Goal: Information Seeking & Learning: Compare options

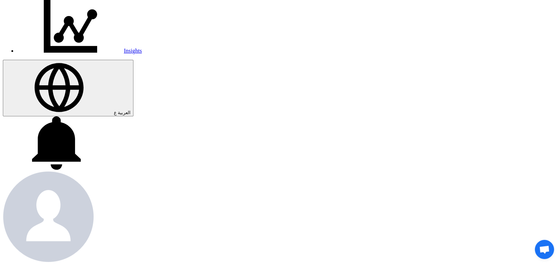
scroll to position [185, 0]
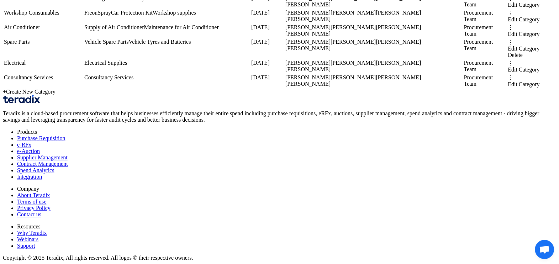
scroll to position [998, 0]
click at [229, 95] on div "+ Create New Category" at bounding box center [279, 92] width 553 height 6
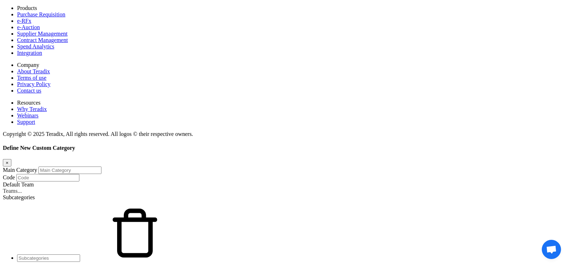
click at [101, 166] on input "Main Category" at bounding box center [69, 169] width 63 height 7
paste input "Furniture"
type input "Furniture"
click at [80, 254] on input "text" at bounding box center [48, 257] width 63 height 7
paste input "Furniture"
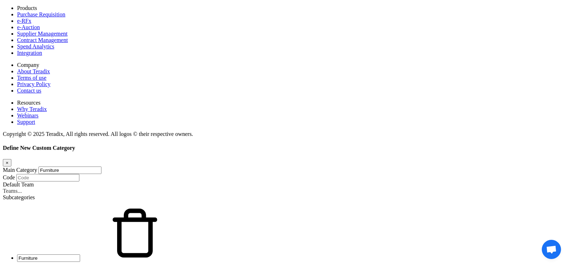
type input "Furniture"
click at [130, 188] on input "text" at bounding box center [280, 191] width 555 height 6
click at [130, 194] on div "Procurement Team" at bounding box center [279, 197] width 553 height 6
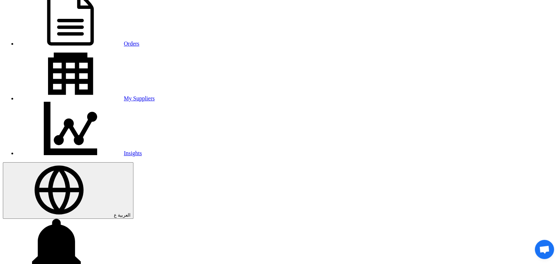
scroll to position [0, 0]
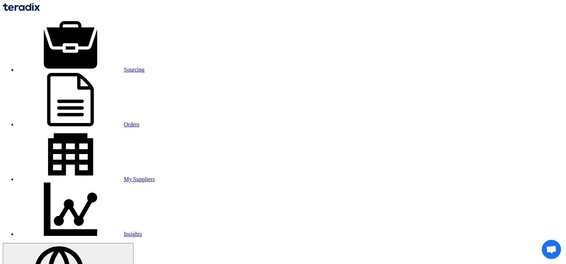
checkbox input "true"
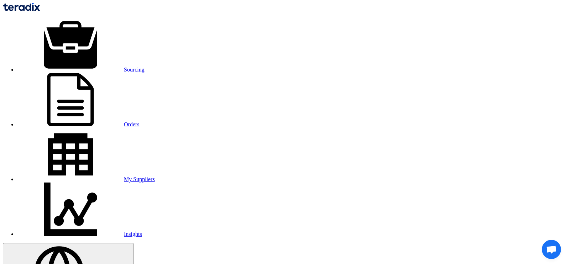
checkbox input "false"
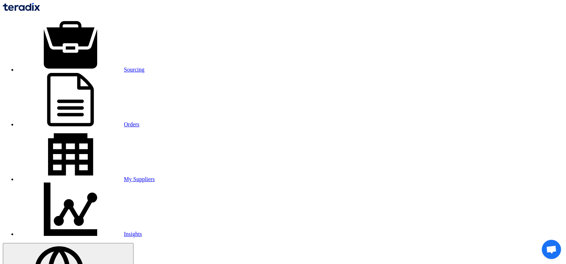
checkbox input "false"
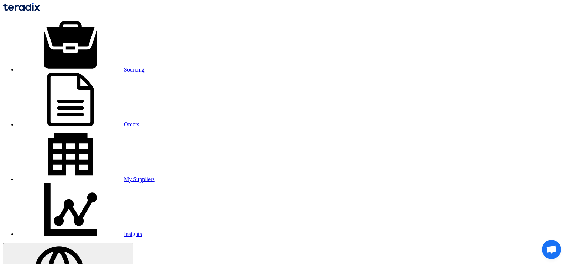
checkbox input "false"
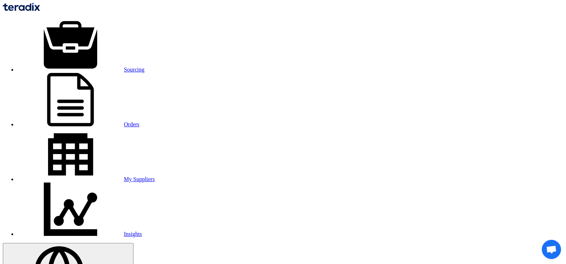
checkbox input "true"
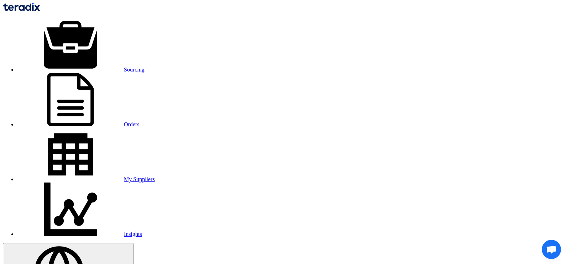
checkbox input "true"
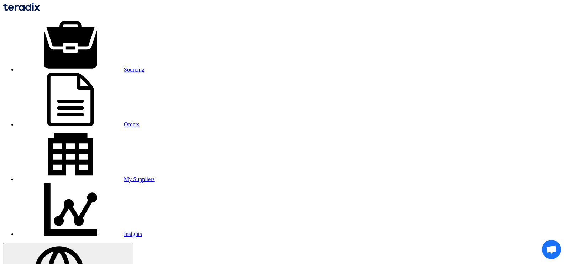
checkbox input "true"
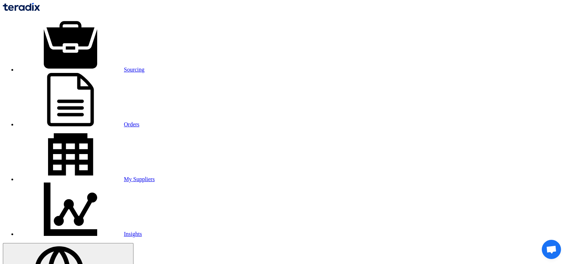
checkbox input "true"
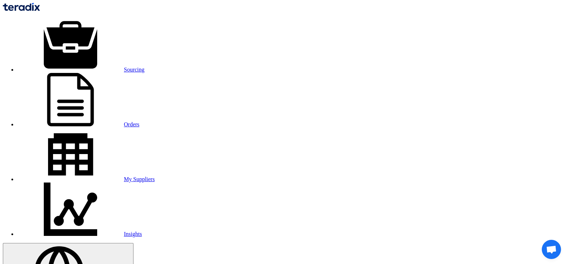
checkbox input "false"
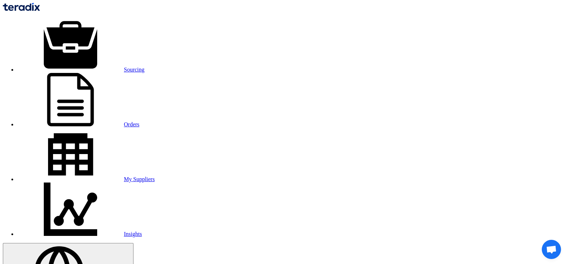
checkbox input "false"
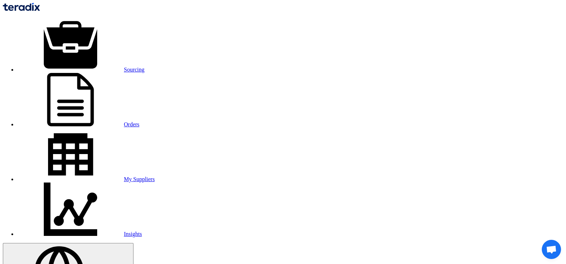
checkbox input "false"
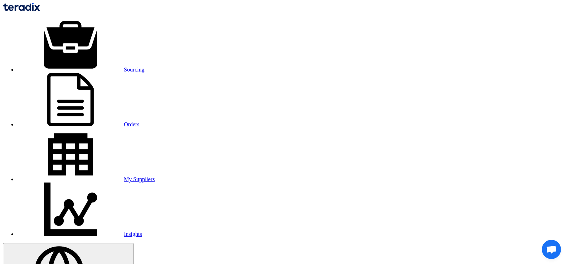
checkbox input "true"
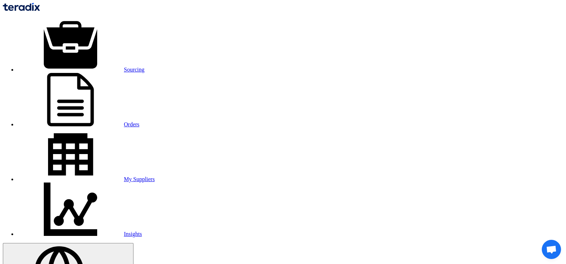
checkbox input "true"
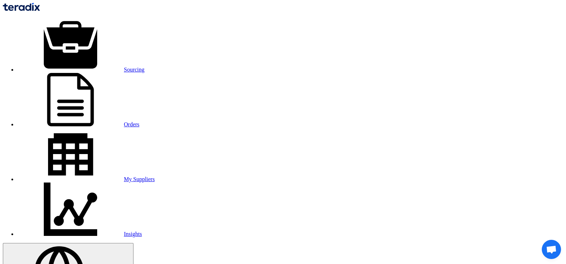
checkbox input "true"
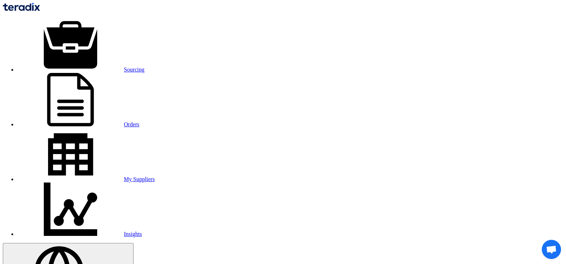
checkbox input "true"
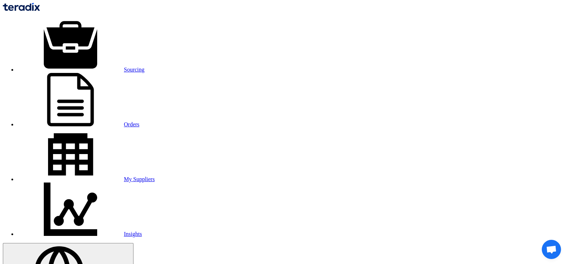
checkbox input "false"
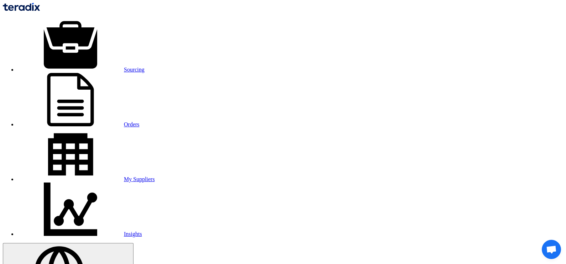
checkbox input "false"
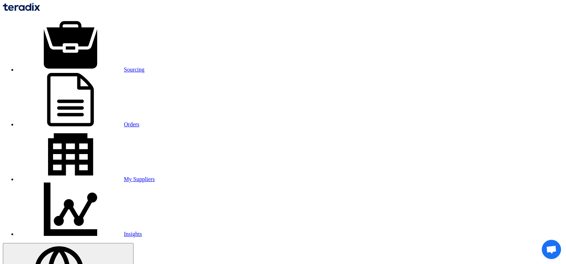
checkbox input "false"
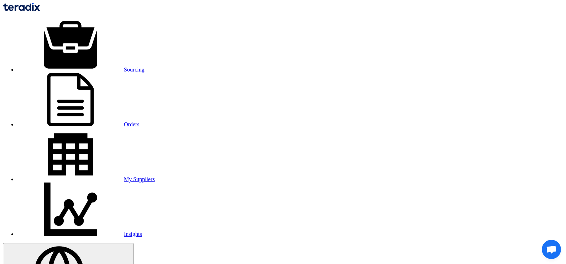
checkbox input "true"
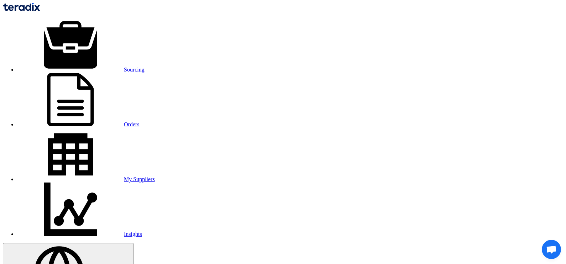
checkbox input "true"
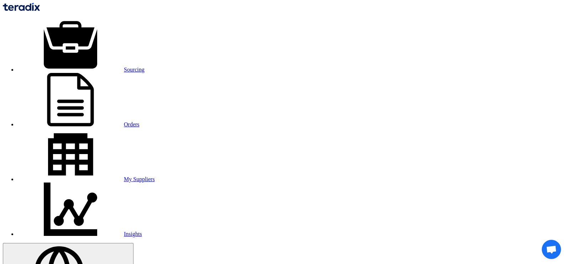
checkbox input "true"
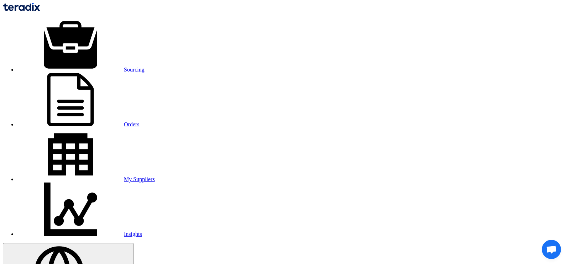
checkbox input "true"
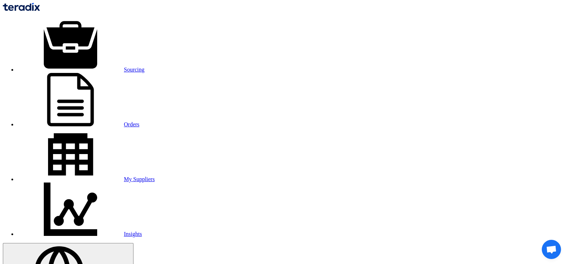
checkbox input "false"
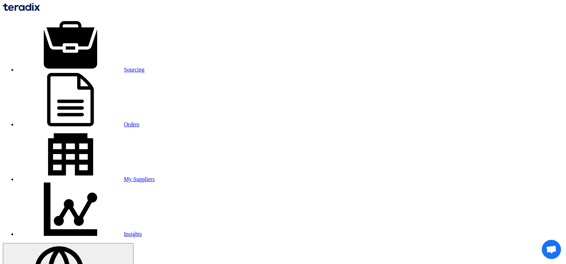
checkbox input "false"
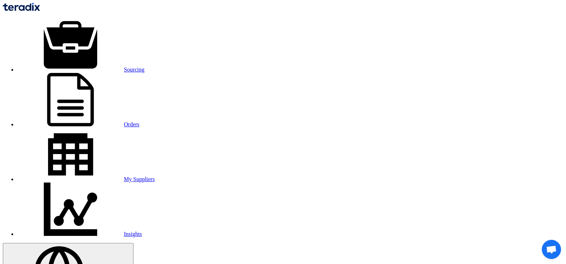
checkbox input "false"
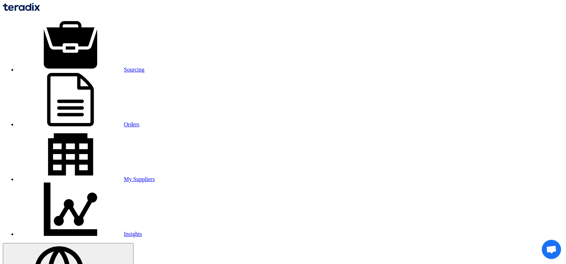
checkbox input "true"
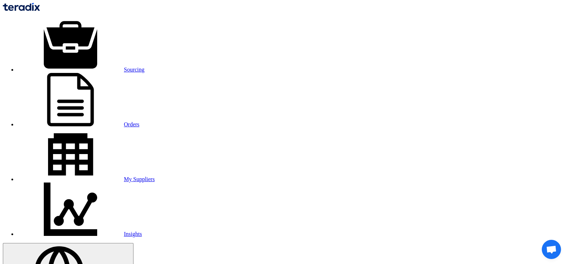
checkbox input "true"
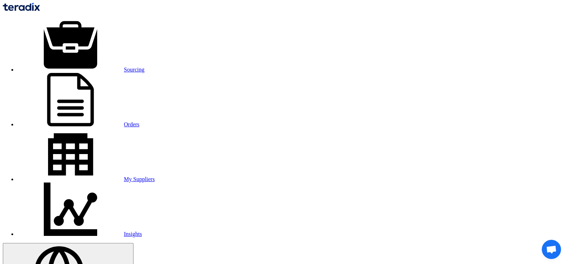
checkbox input "true"
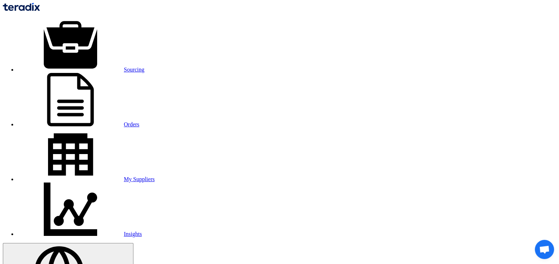
click at [120, 67] on link "Sourcing" at bounding box center [80, 70] width 127 height 6
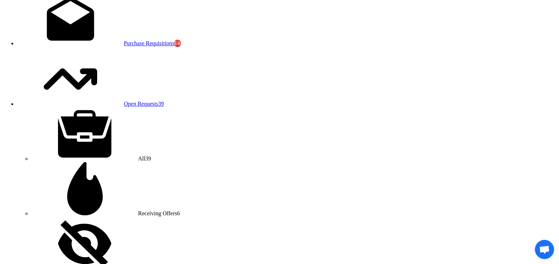
scroll to position [622, 0]
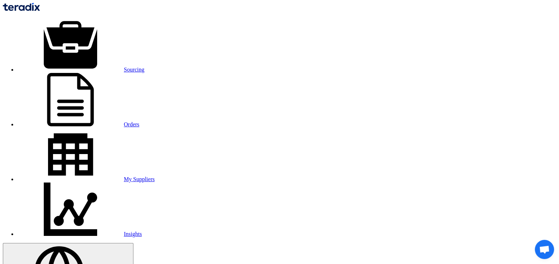
type input "sau"
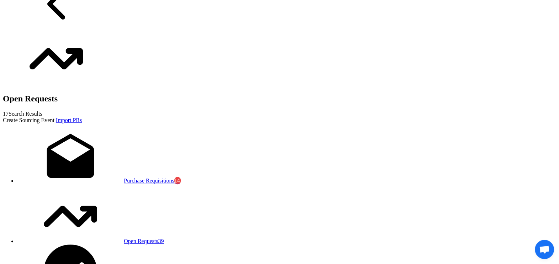
scroll to position [501, 0]
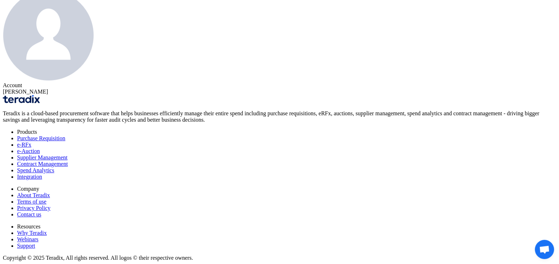
scroll to position [0, 0]
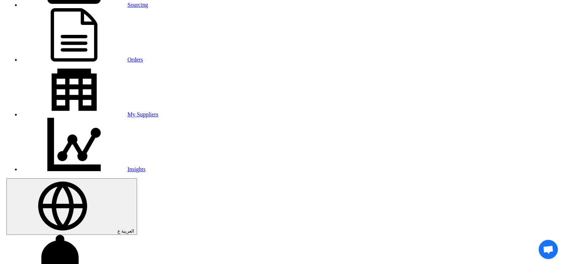
scroll to position [63, 0]
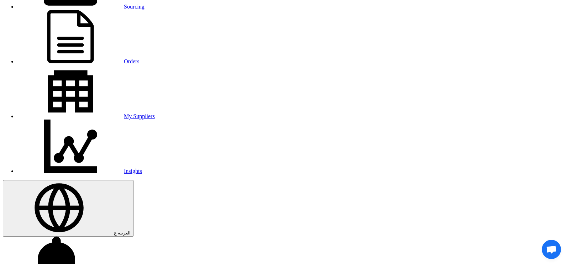
scroll to position [63, 0]
